Goal: Find specific page/section

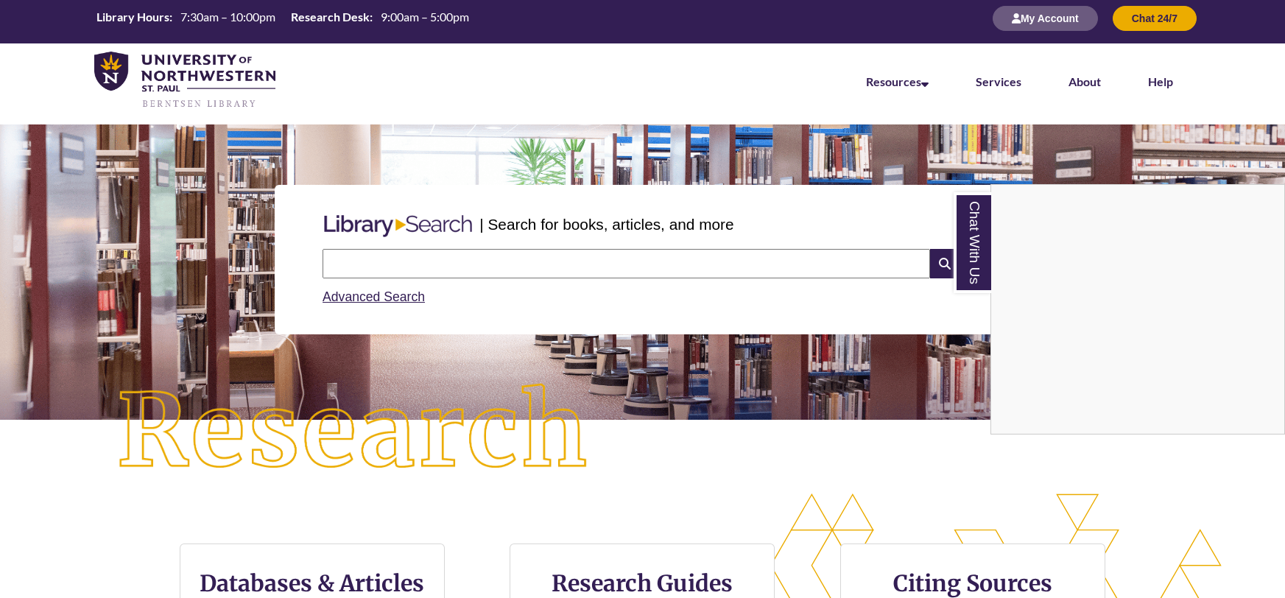
click at [577, 252] on div "Chat With Us" at bounding box center [642, 299] width 1285 height 598
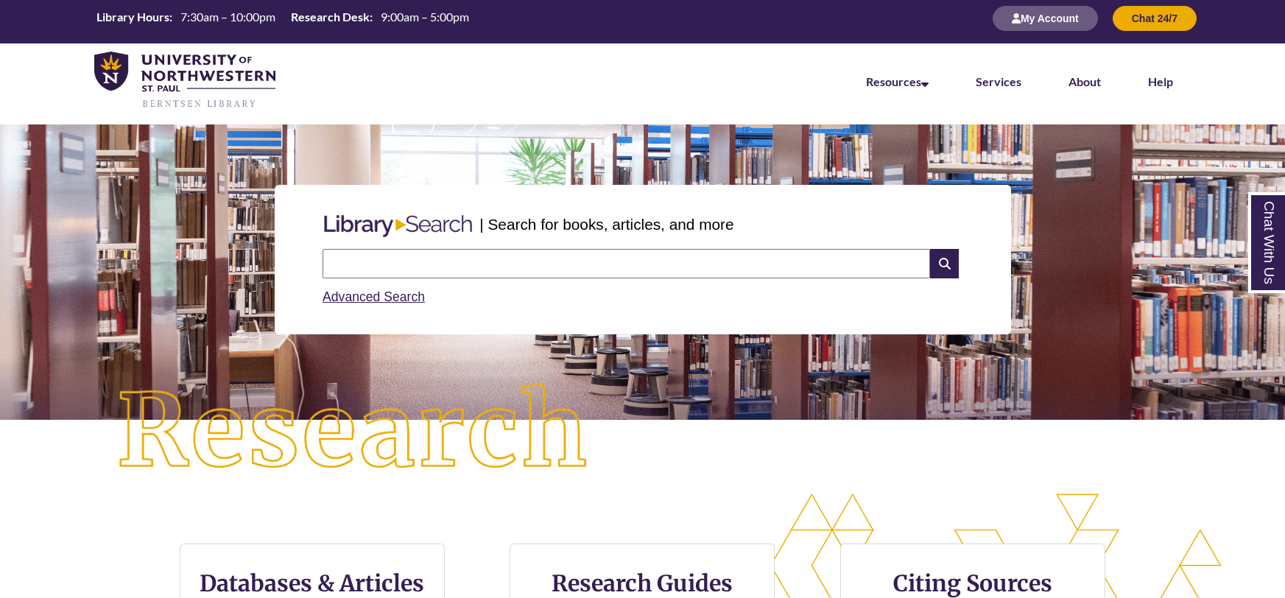
click at [577, 260] on input "text" at bounding box center [625, 263] width 607 height 29
type input "*******"
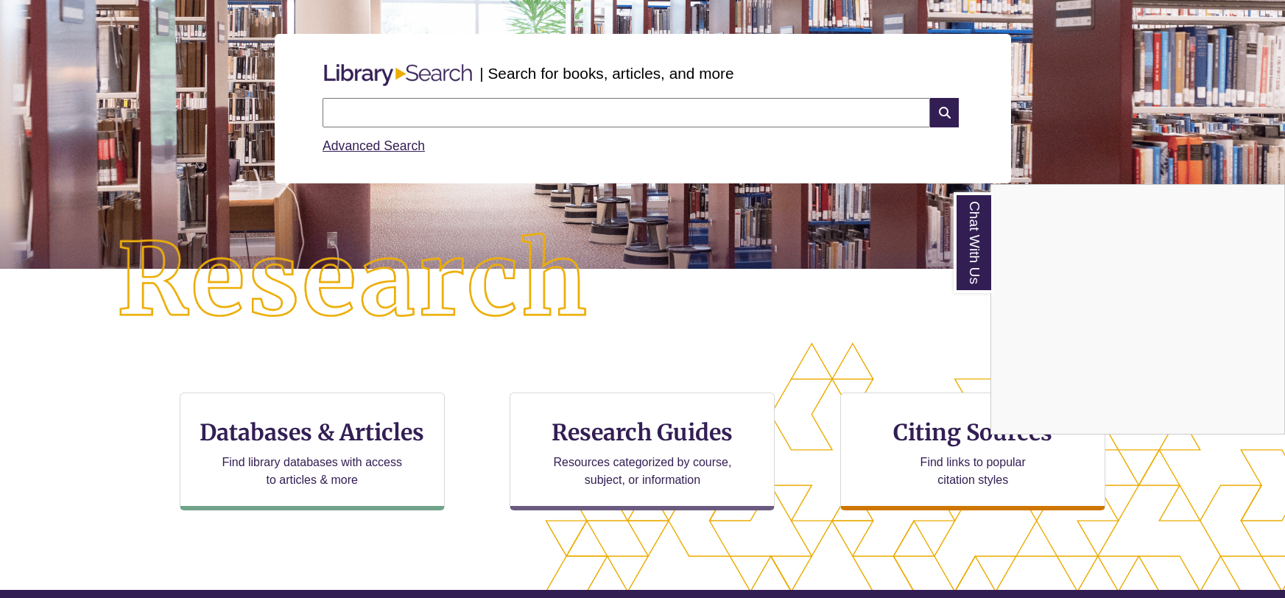
scroll to position [288, 0]
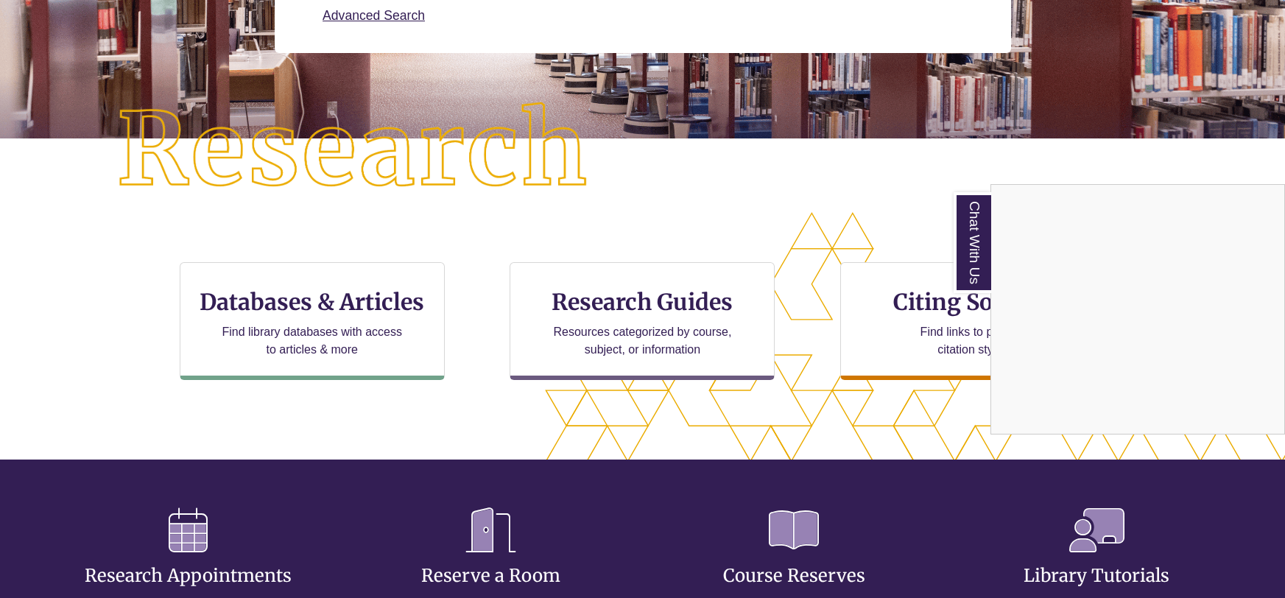
click at [664, 318] on div "Chat With Us" at bounding box center [642, 299] width 1285 height 598
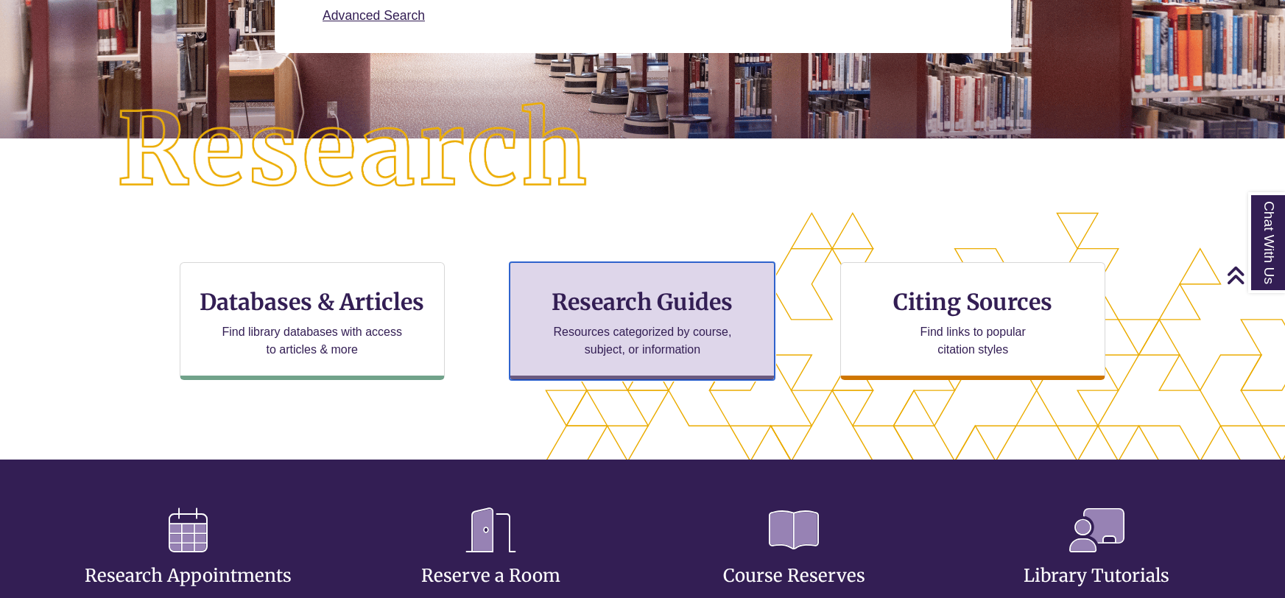
click at [610, 345] on p "Resources categorized by course, subject, or information" at bounding box center [642, 340] width 192 height 35
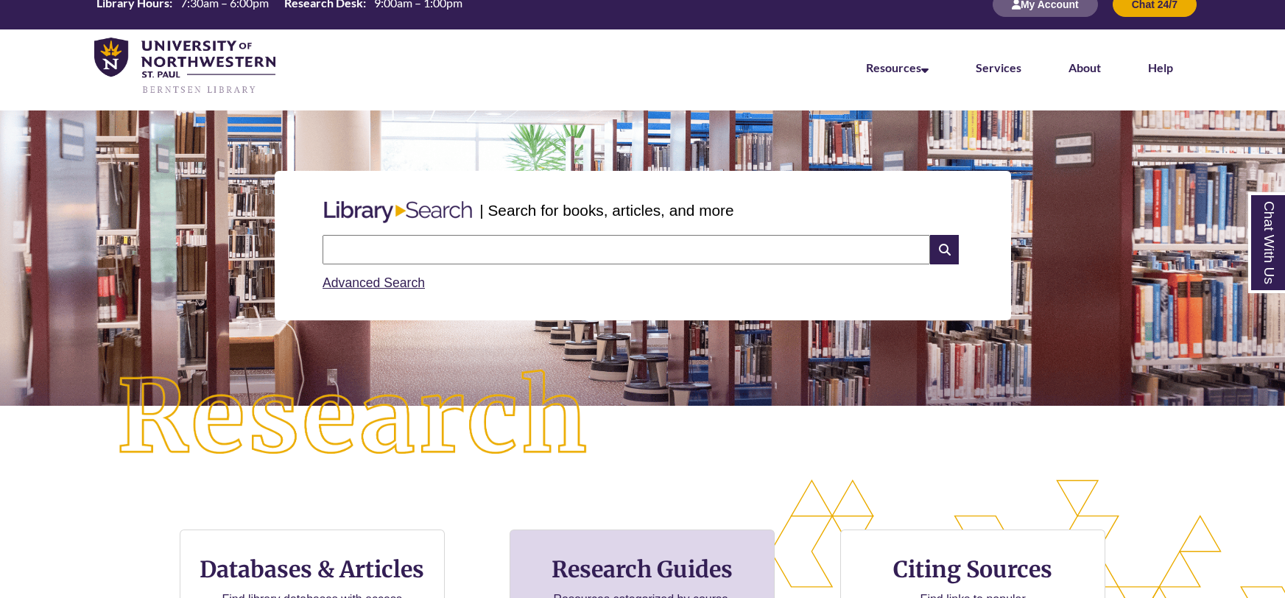
scroll to position [22, 0]
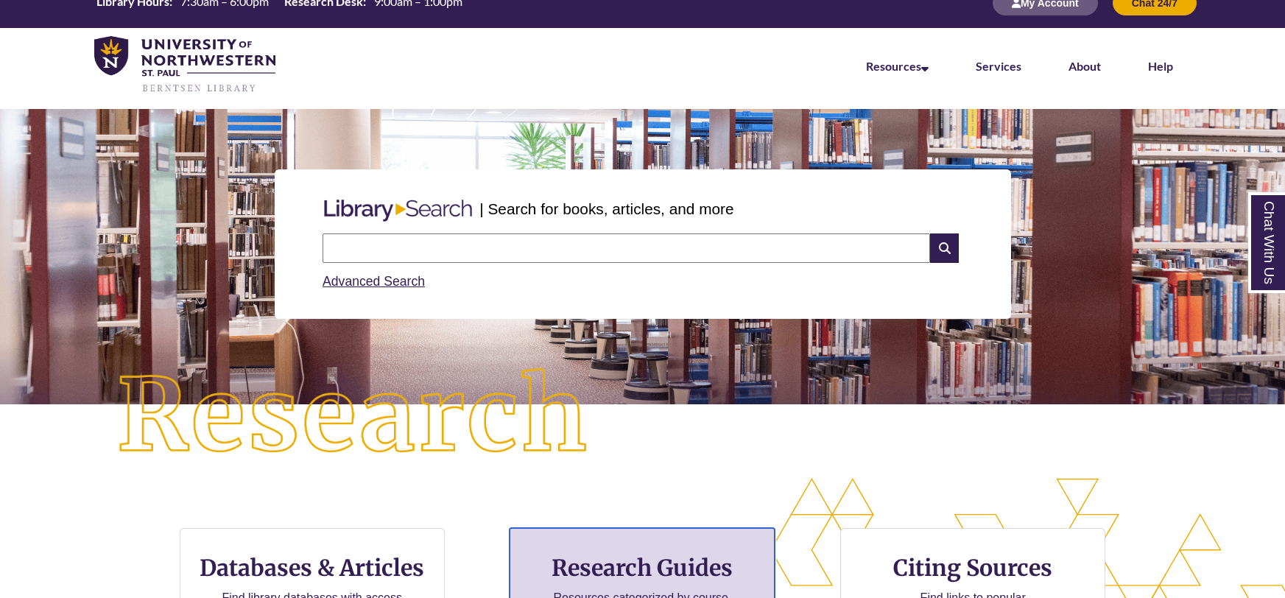
click at [646, 551] on div "Research Guides Resources categorized by course, subject, or information" at bounding box center [642, 587] width 265 height 118
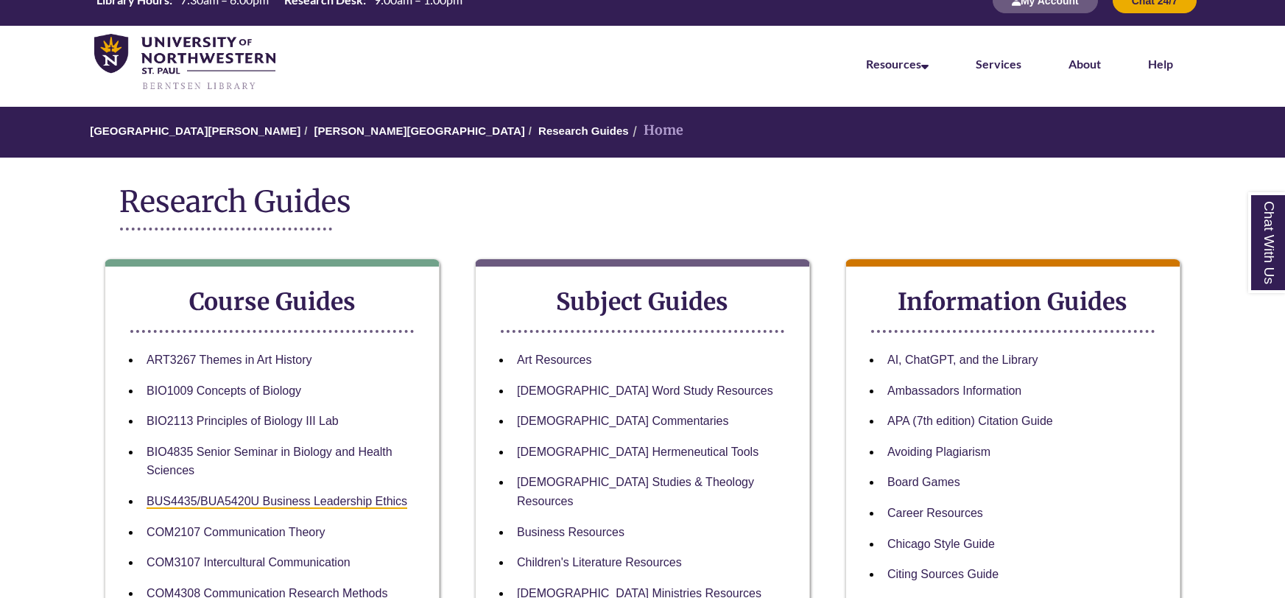
scroll to position [43, 0]
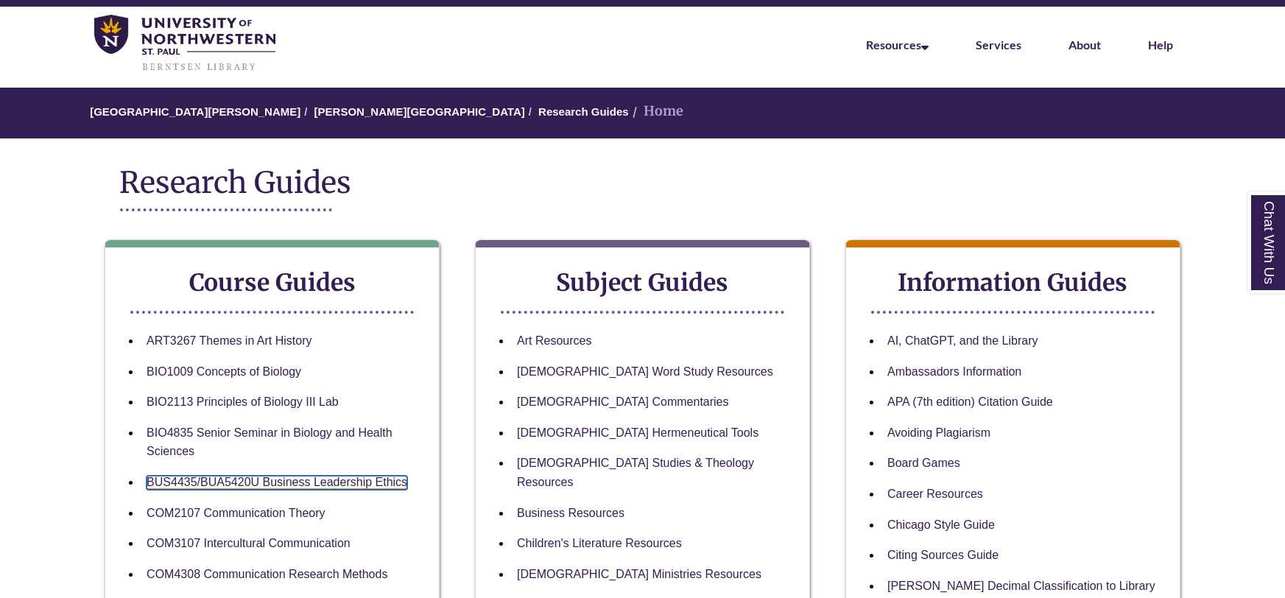
click at [236, 483] on link "BUS4435/BUA5420U Business Leadership Ethics" at bounding box center [277, 483] width 261 height 14
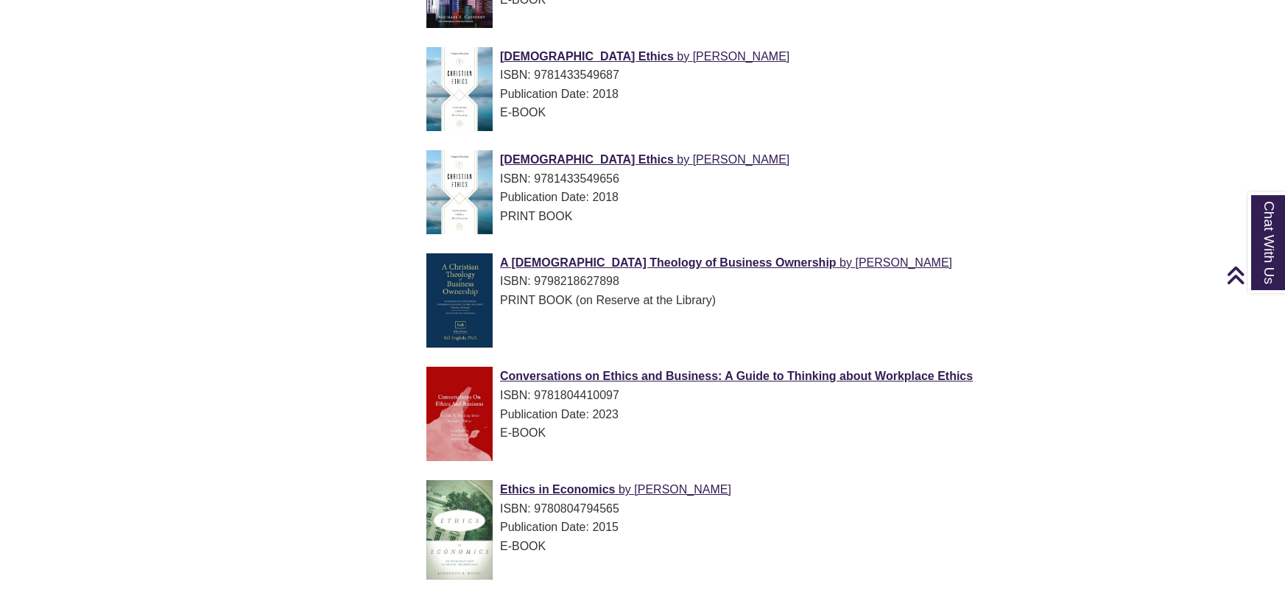
scroll to position [1041, 0]
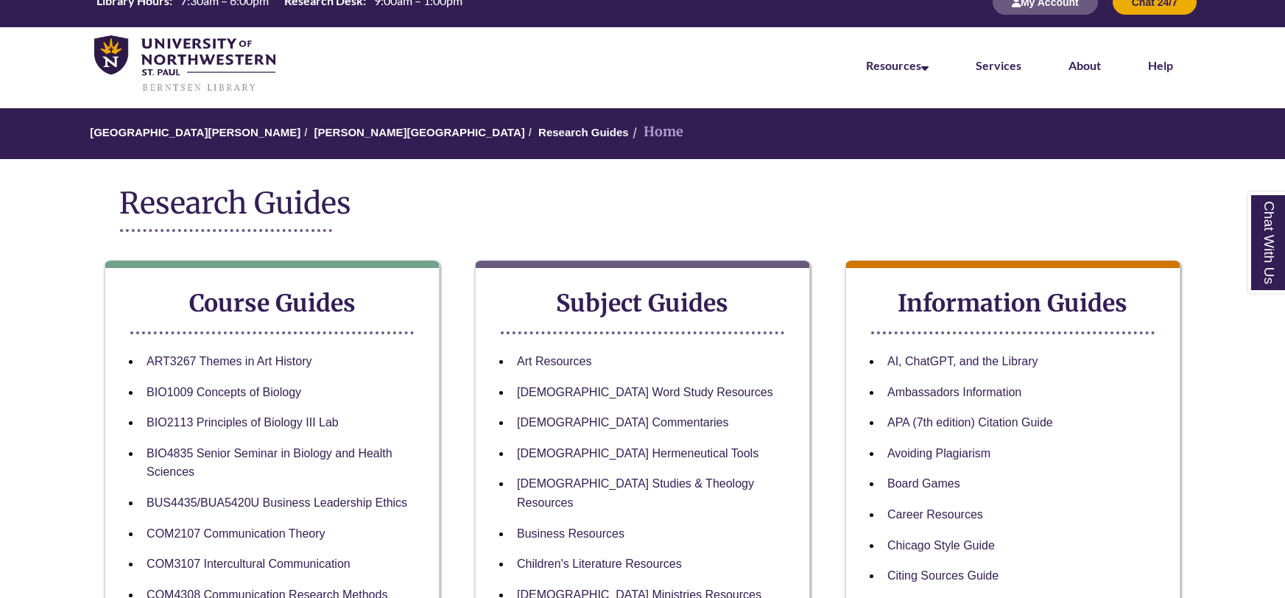
scroll to position [32, 0]
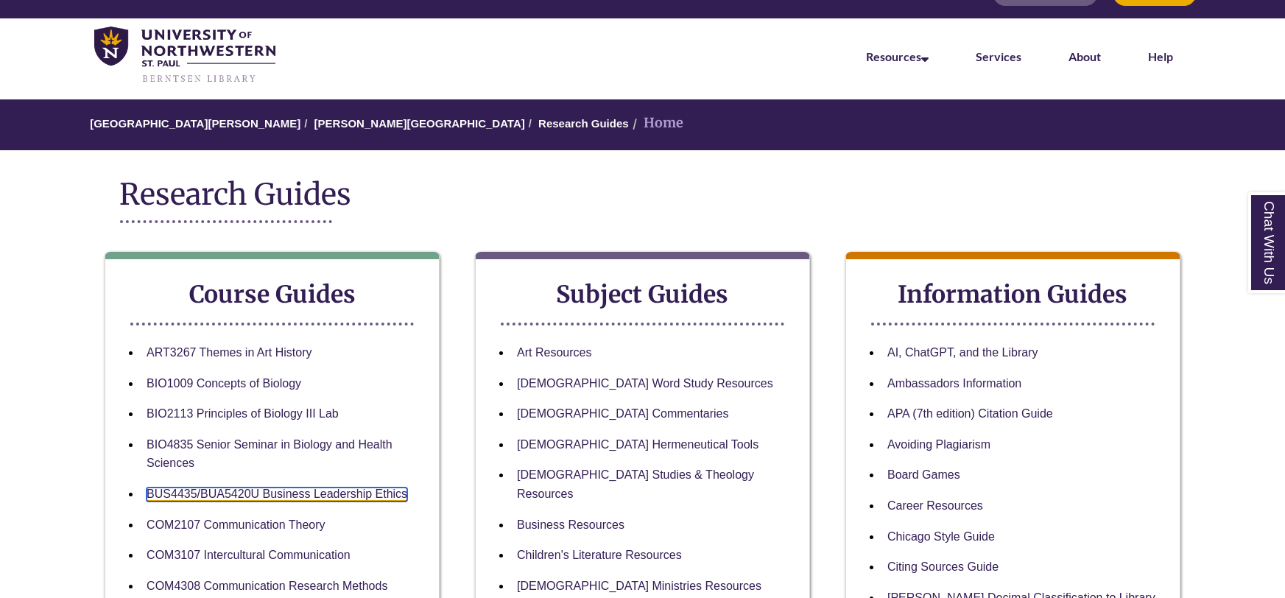
click at [273, 490] on link "BUS4435/BUA5420U Business Leadership Ethics" at bounding box center [277, 494] width 261 height 14
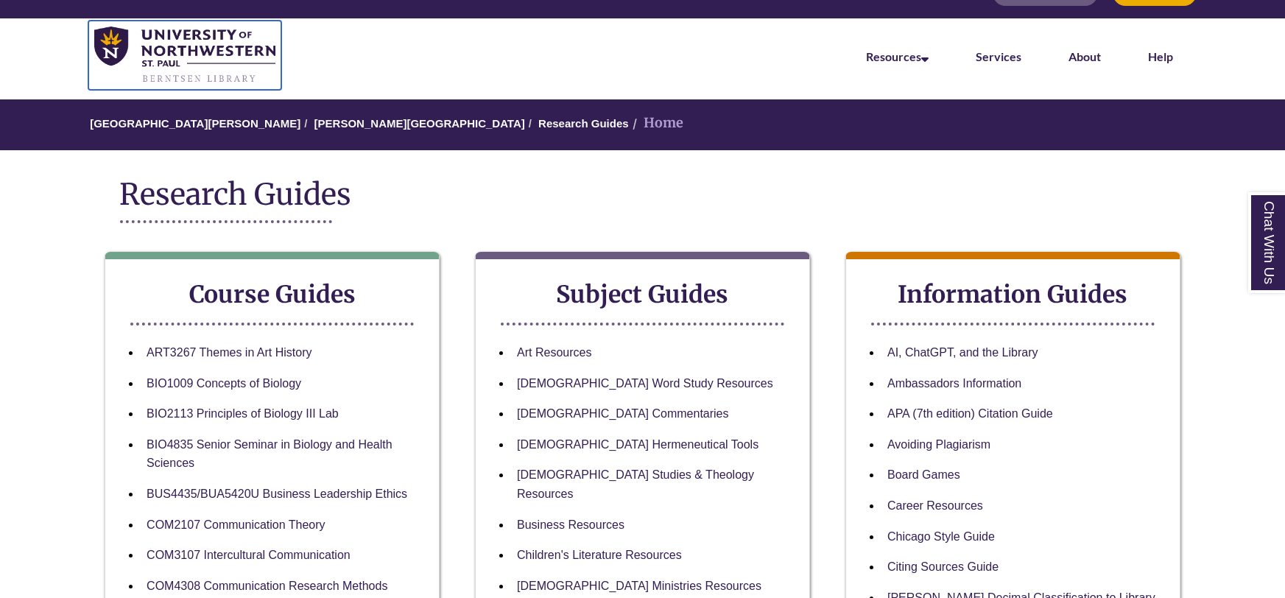
click at [211, 52] on img at bounding box center [184, 55] width 181 height 57
